Goal: Navigation & Orientation: Go to known website

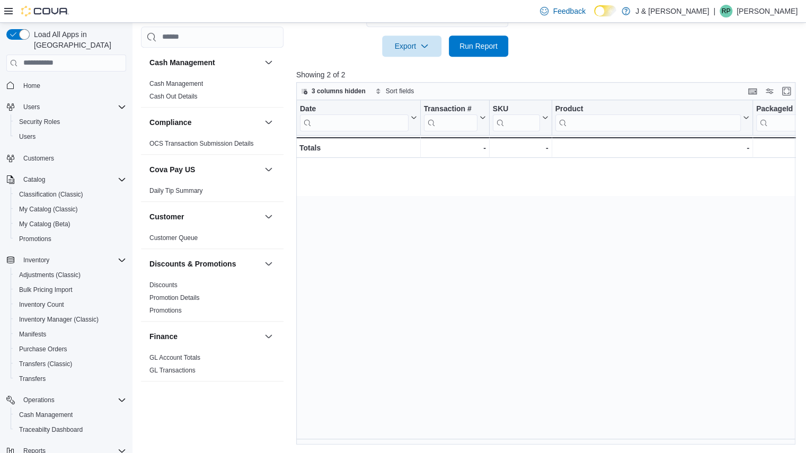
scroll to position [0, 1065]
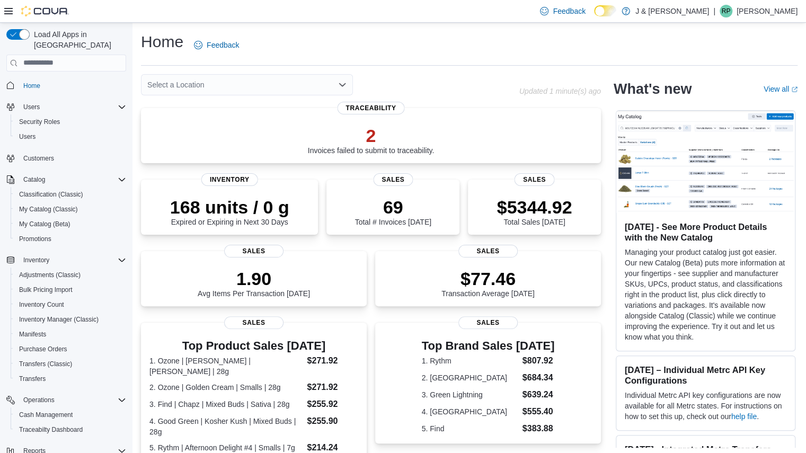
scroll to position [264, 0]
